Goal: Task Accomplishment & Management: Use online tool/utility

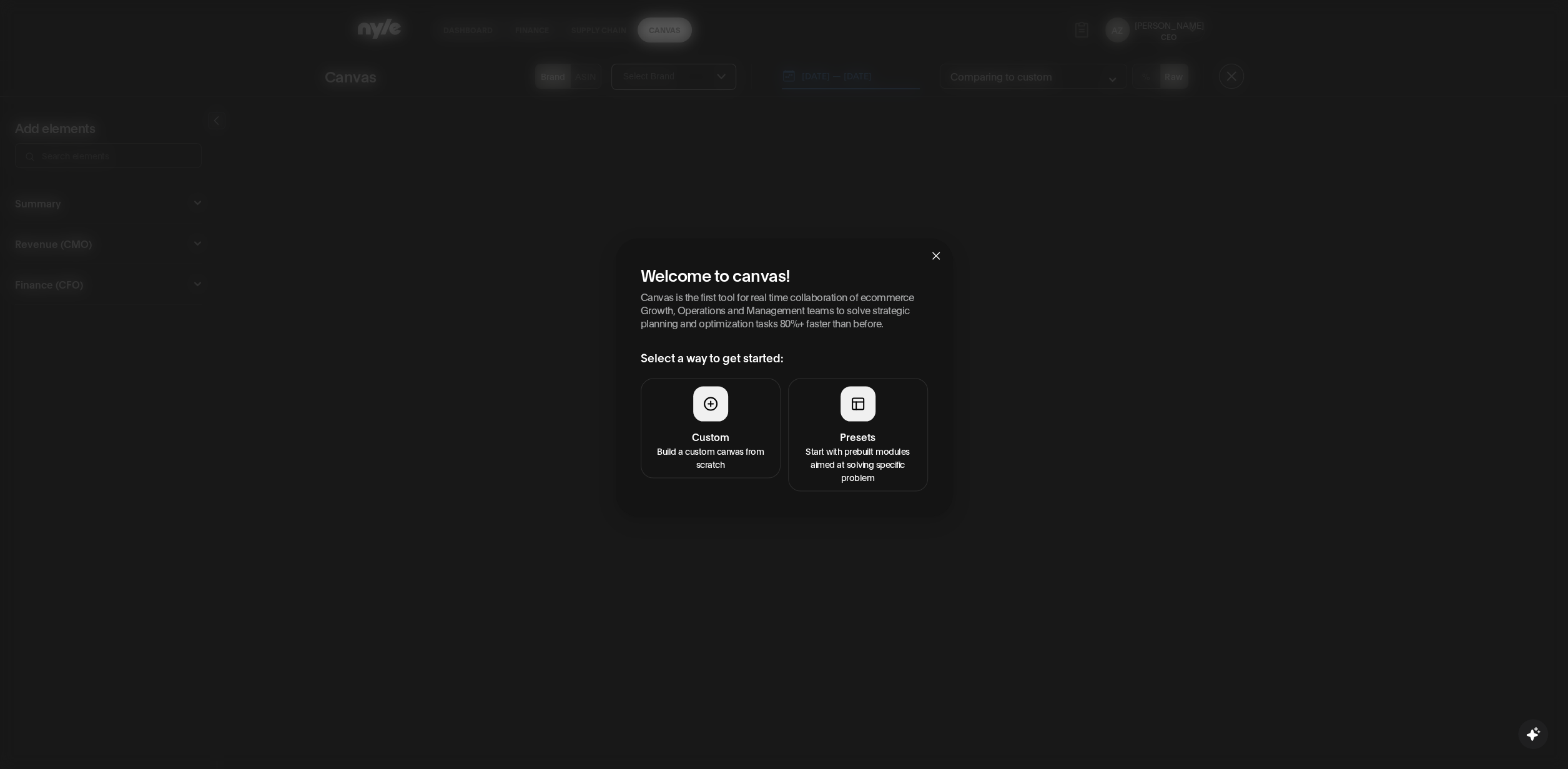
click at [840, 438] on h4 "Presets" at bounding box center [858, 435] width 124 height 15
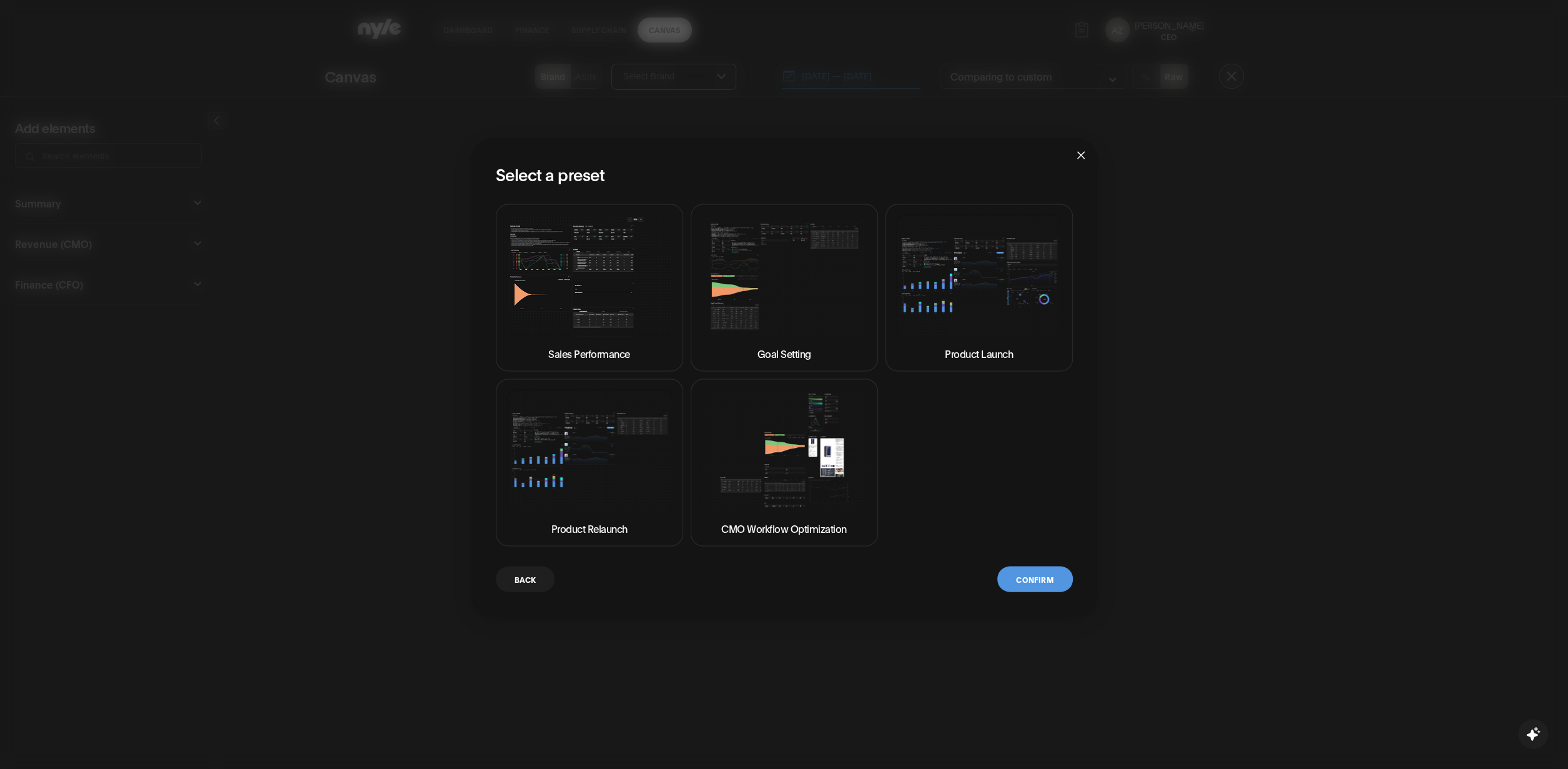
click at [366, 154] on div "Select a preset Sales Performance Goal Setting Product Launch Product Relaunch …" at bounding box center [784, 384] width 1568 height 769
